Goal: Information Seeking & Learning: Learn about a topic

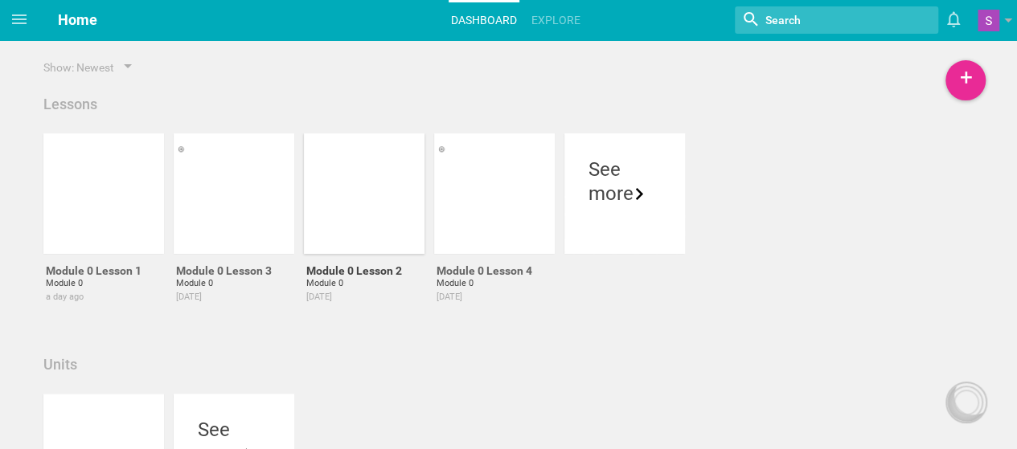
click at [314, 203] on div at bounding box center [364, 193] width 121 height 121
click at [110, 177] on div at bounding box center [103, 193] width 121 height 121
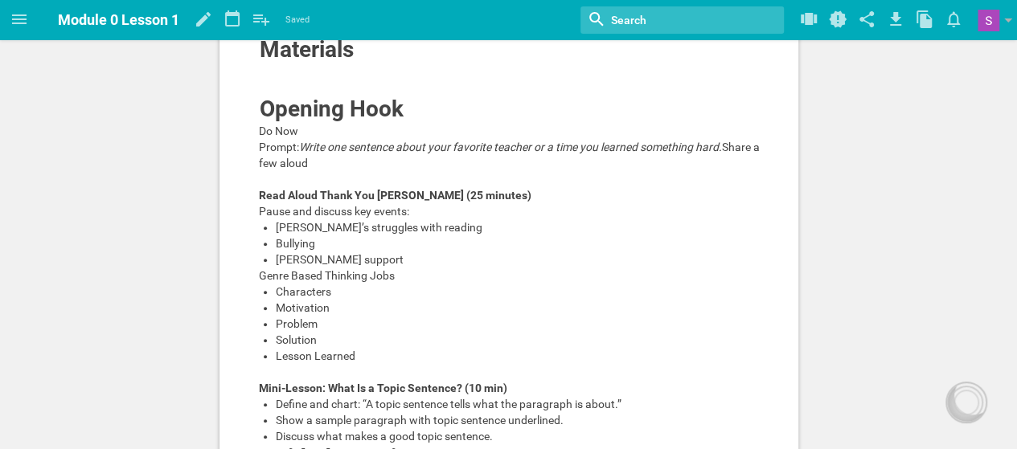
scroll to position [340, 0]
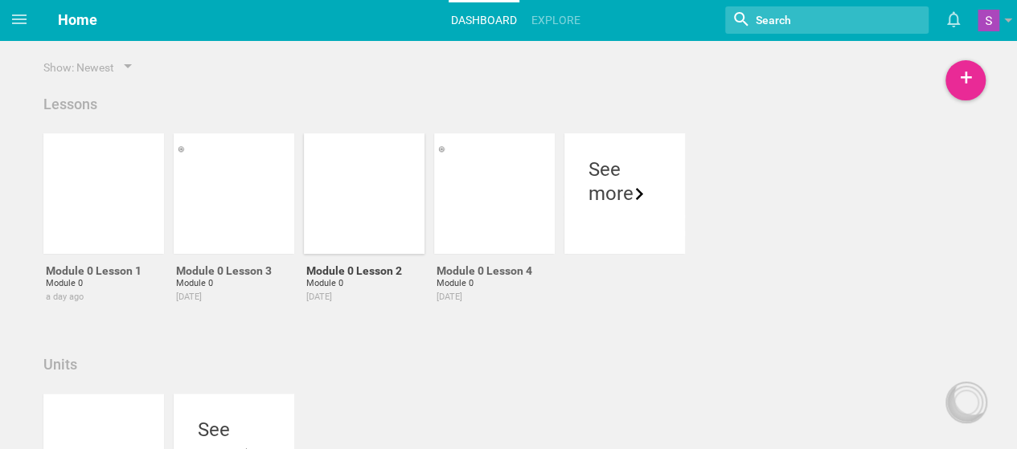
click at [396, 224] on div at bounding box center [374, 228] width 121 height 27
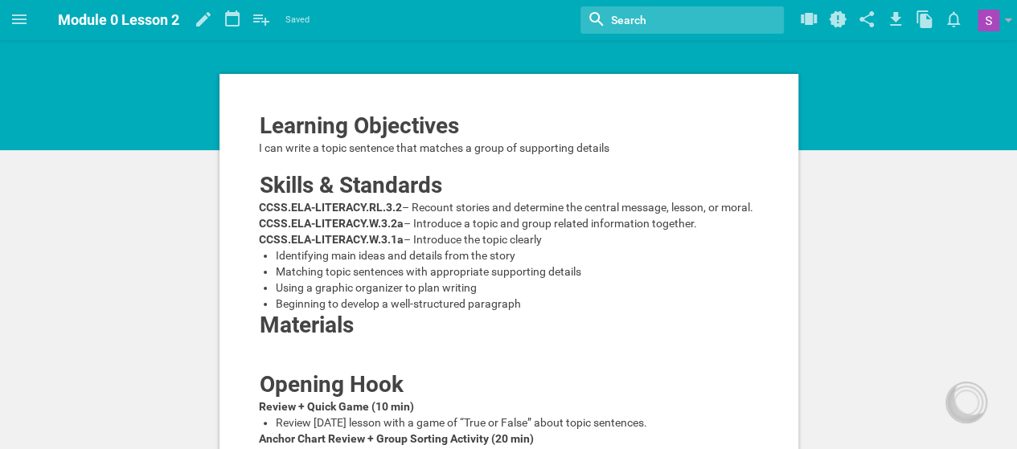
scroll to position [11, 0]
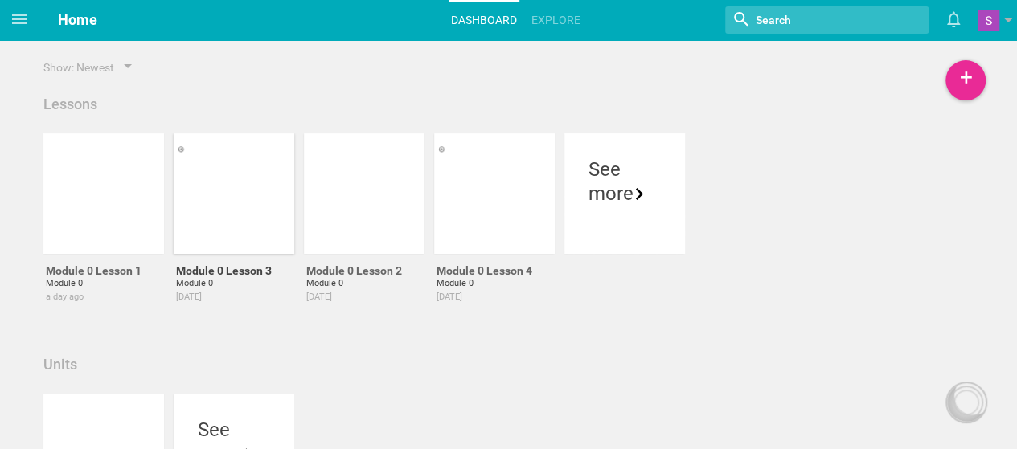
click at [241, 219] on div at bounding box center [243, 228] width 121 height 27
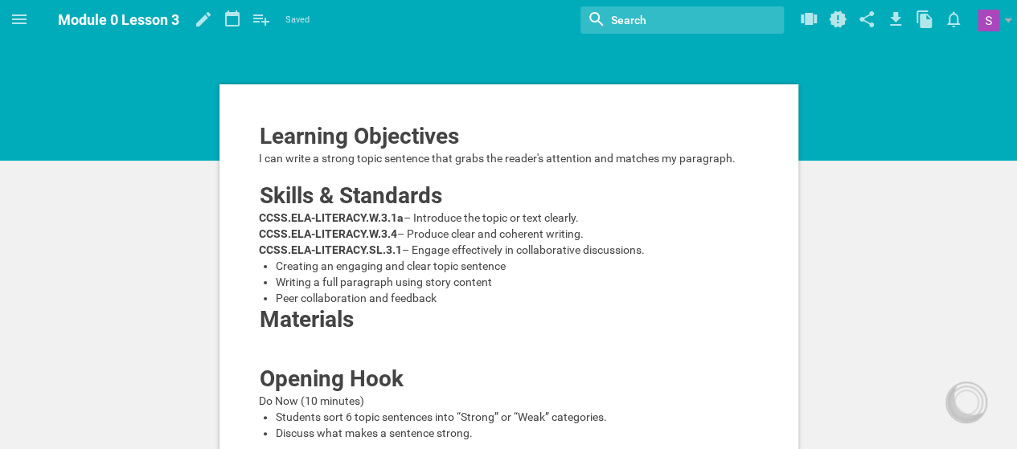
scroll to position [1, 0]
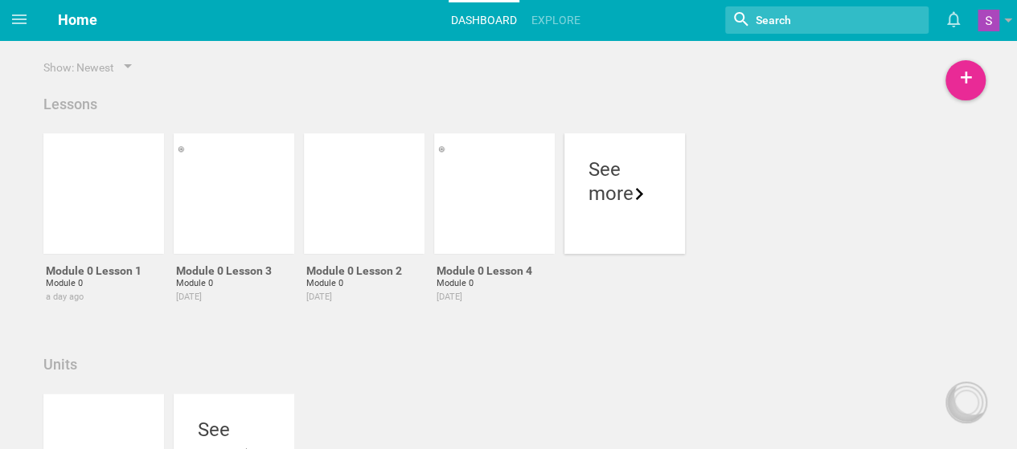
click at [593, 158] on div "See" at bounding box center [625, 170] width 72 height 24
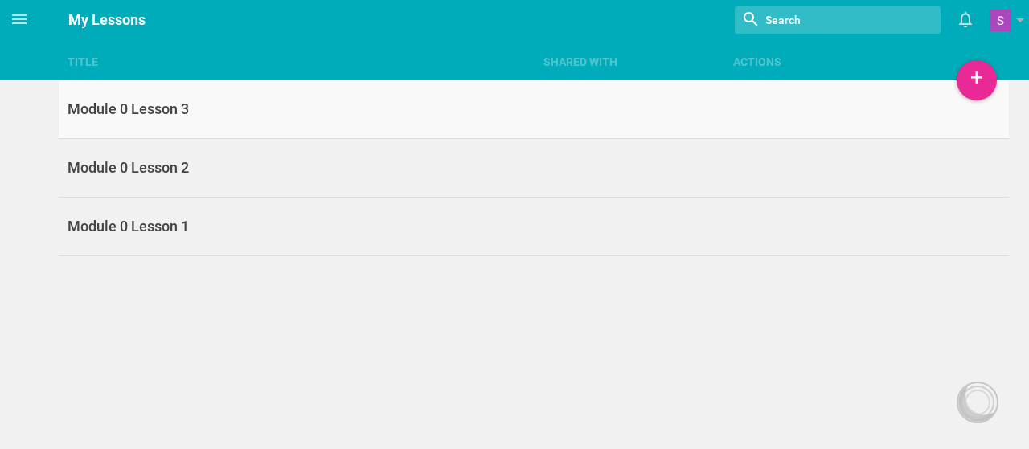
click at [473, 121] on link "Module 0 Lesson 3" at bounding box center [534, 109] width 951 height 59
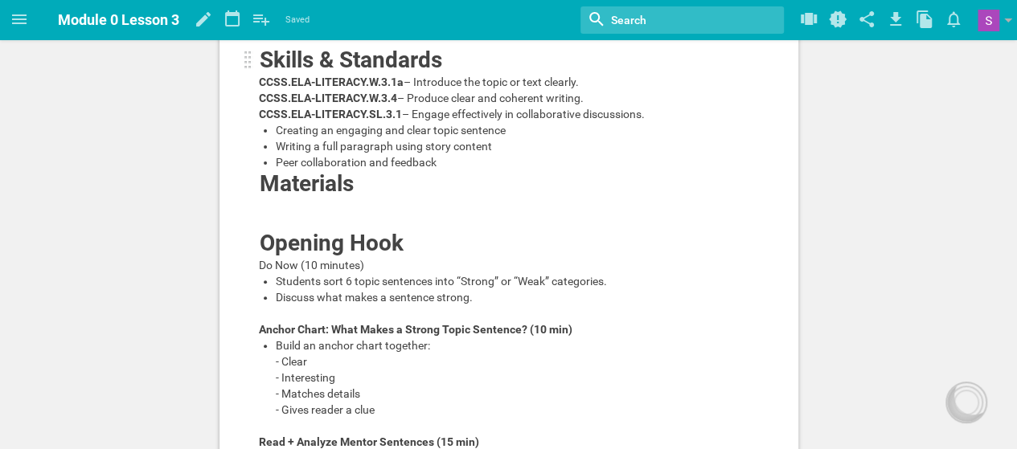
scroll to position [137, 0]
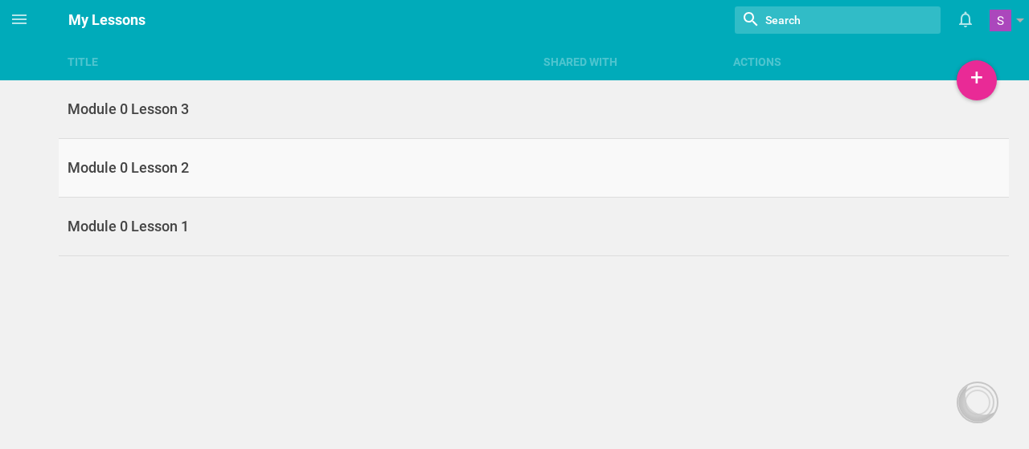
click at [219, 187] on link "Module 0 Lesson 2" at bounding box center [534, 168] width 951 height 59
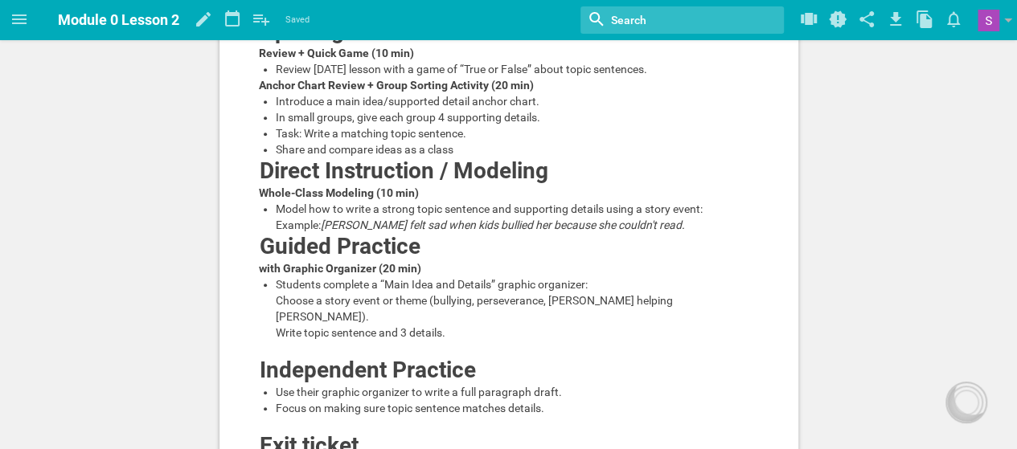
scroll to position [365, 0]
click at [621, 259] on div "Guided Practice" at bounding box center [460, 246] width 400 height 26
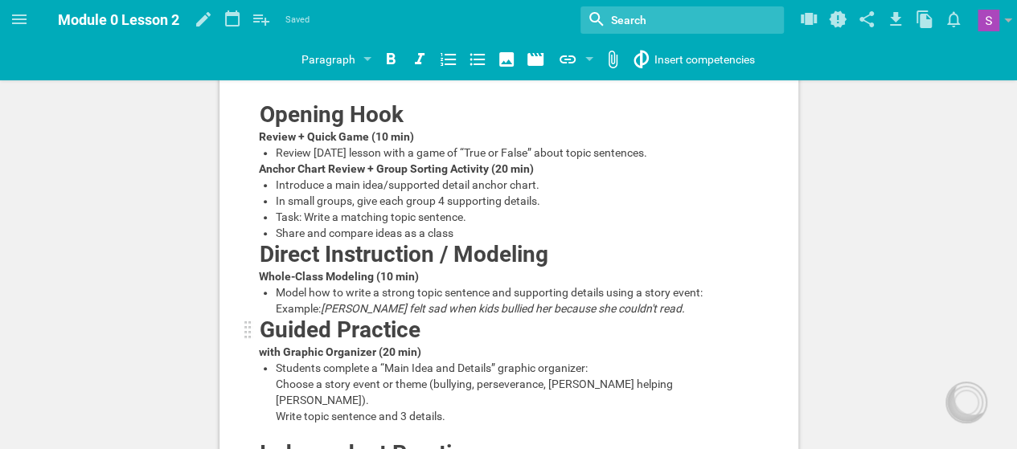
scroll to position [278, 0]
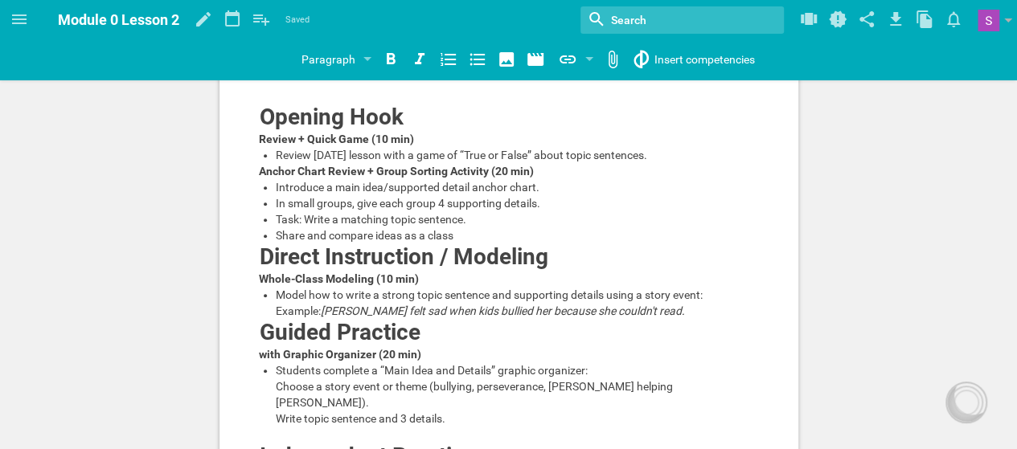
click at [636, 244] on div "Share and compare ideas as a class" at bounding box center [518, 236] width 484 height 16
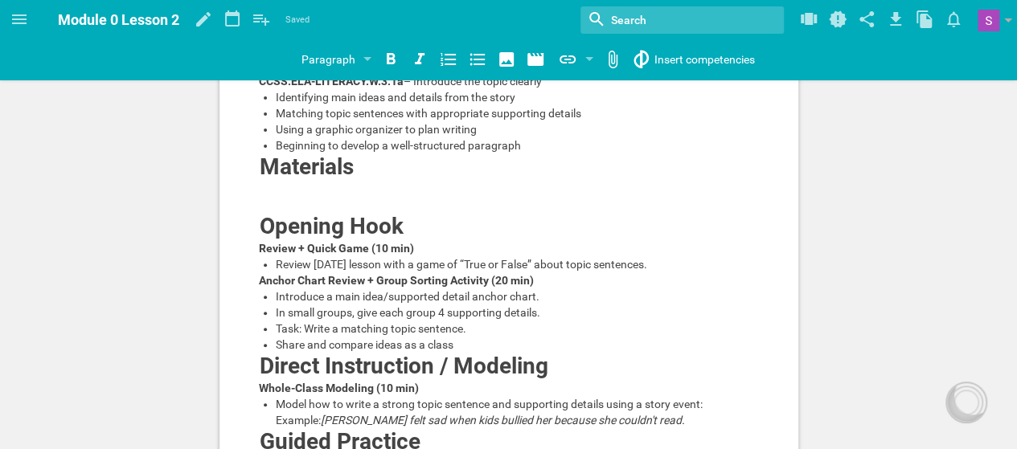
click at [636, 256] on div "Review + Quick Game (10 min)" at bounding box center [509, 248] width 501 height 16
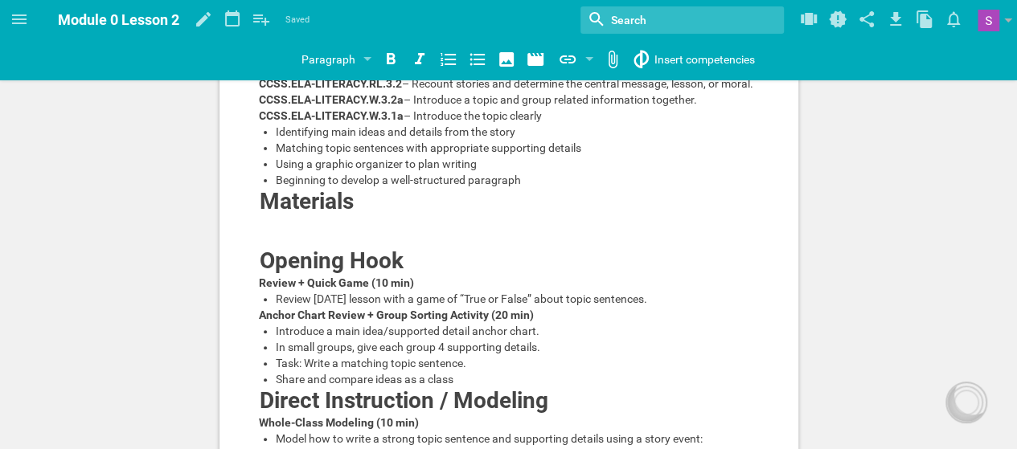
scroll to position [133, 0]
click at [632, 306] on span "Review [DATE] lesson with a game of “True or False” about topic sentences." at bounding box center [461, 299] width 371 height 13
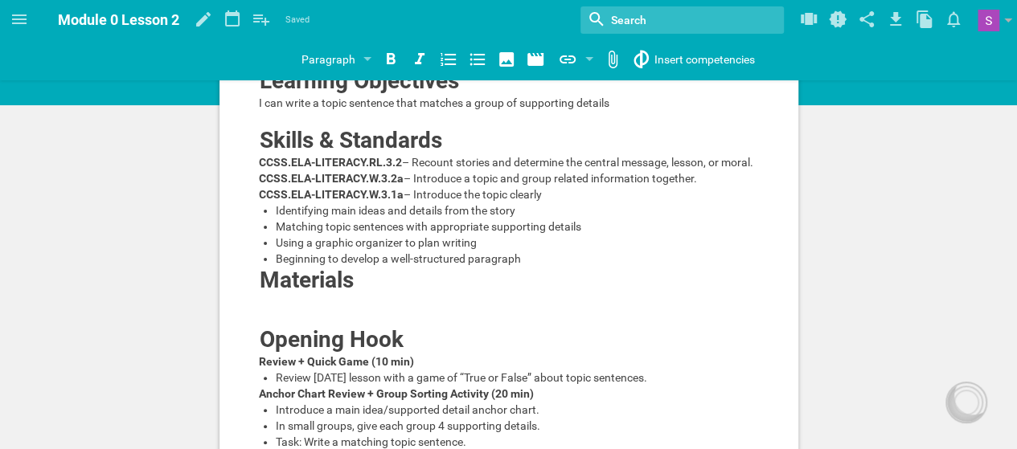
click at [637, 293] on div "Materials" at bounding box center [460, 281] width 400 height 26
click at [640, 267] on div "Beginning to develop a well-structured paragraph" at bounding box center [518, 259] width 484 height 16
